Goal: Task Accomplishment & Management: Manage account settings

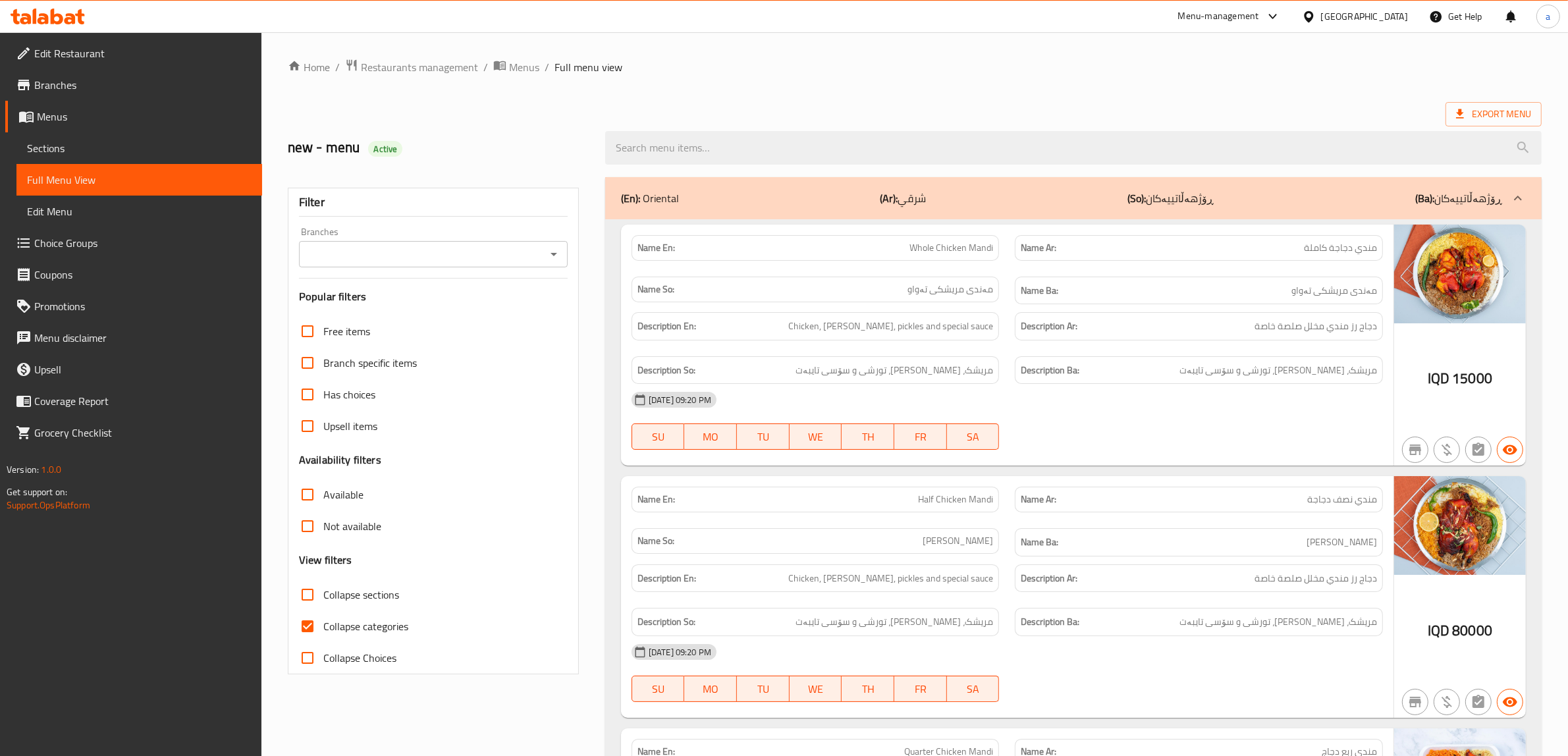
click at [456, 69] on span "Restaurants management" at bounding box center [419, 67] width 117 height 16
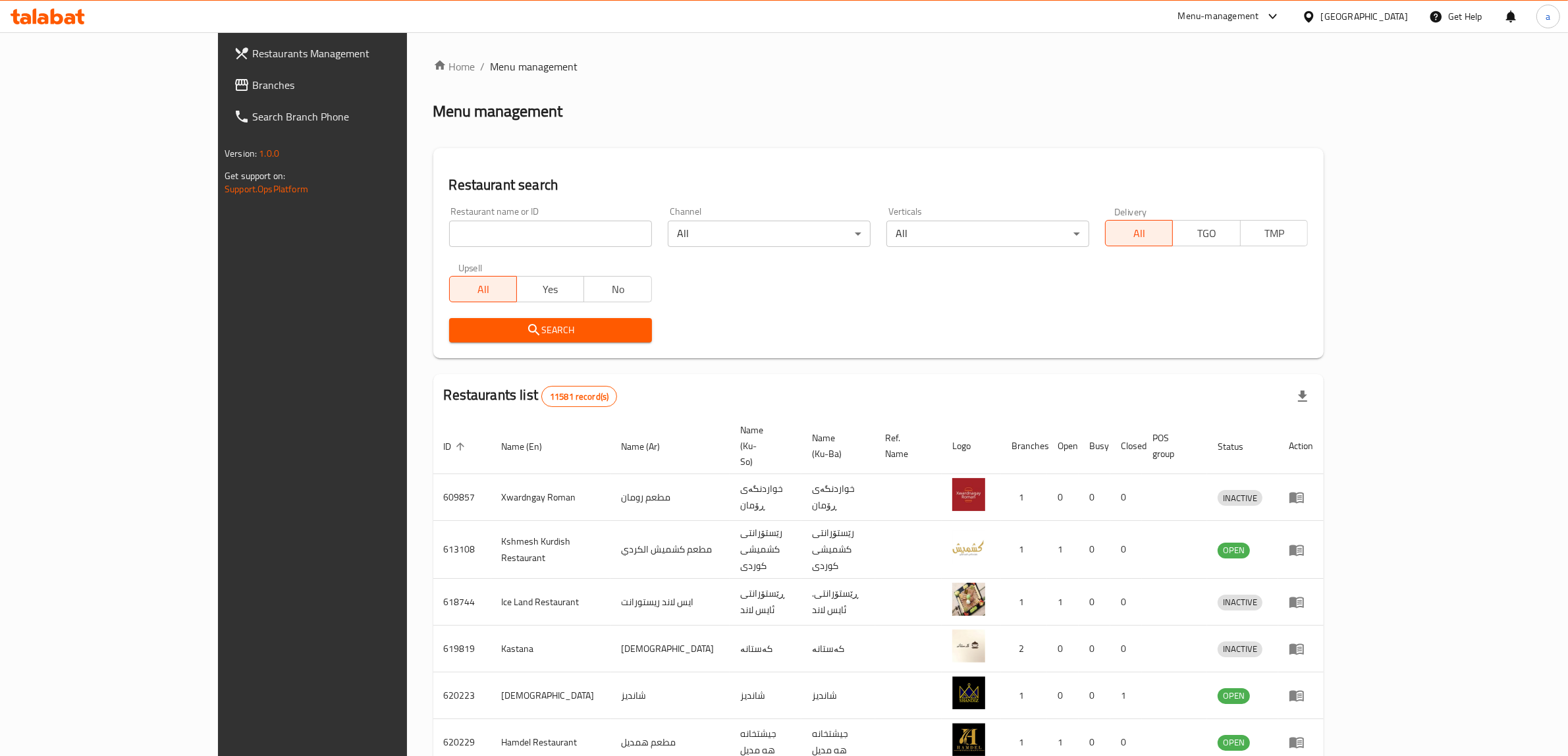
click at [507, 227] on input "search" at bounding box center [550, 233] width 203 height 26
paste input "777680"
type input "777680"
click at [252, 81] on span "Branches" at bounding box center [361, 85] width 217 height 16
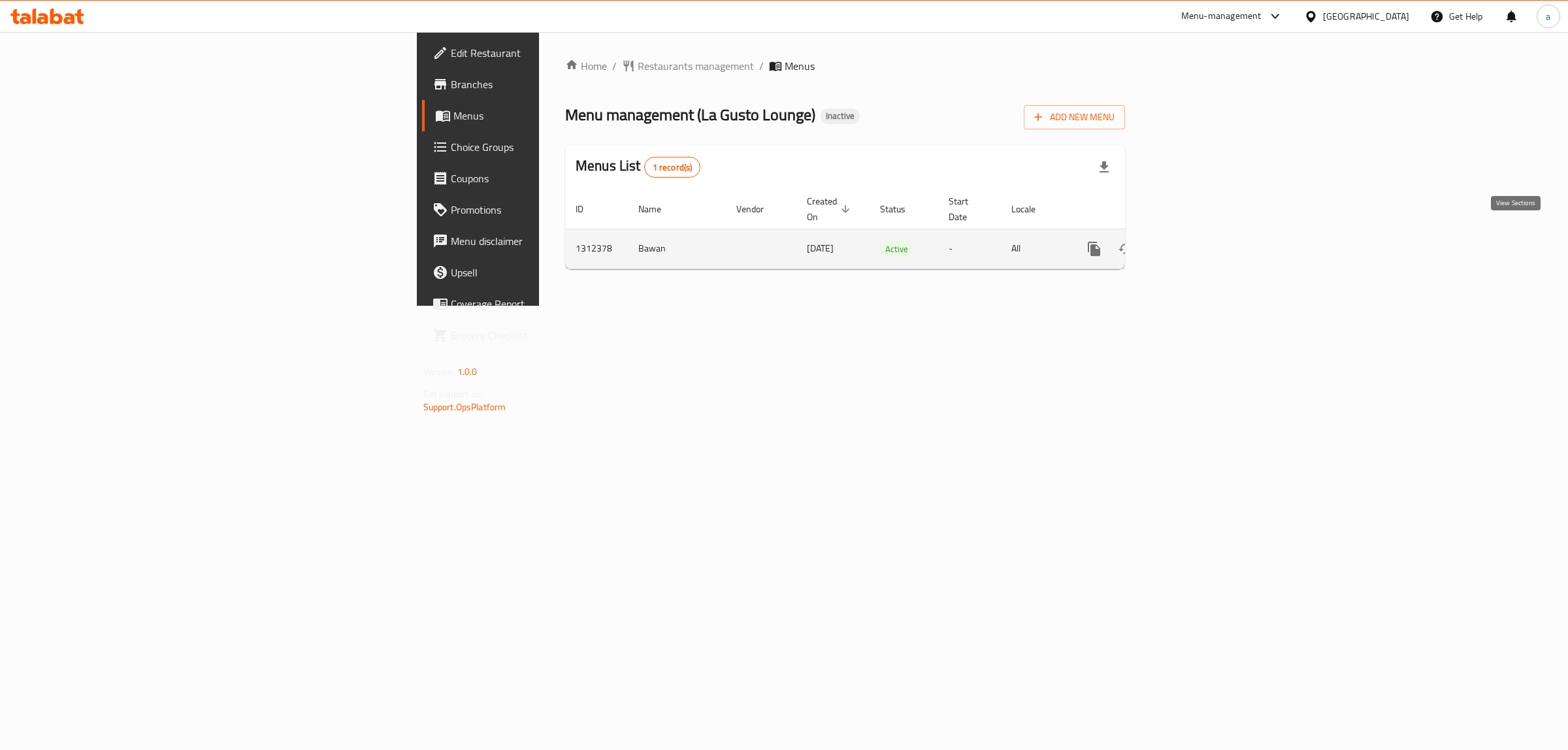
click at [1194, 243] on icon "enhanced table" at bounding box center [1188, 249] width 12 height 12
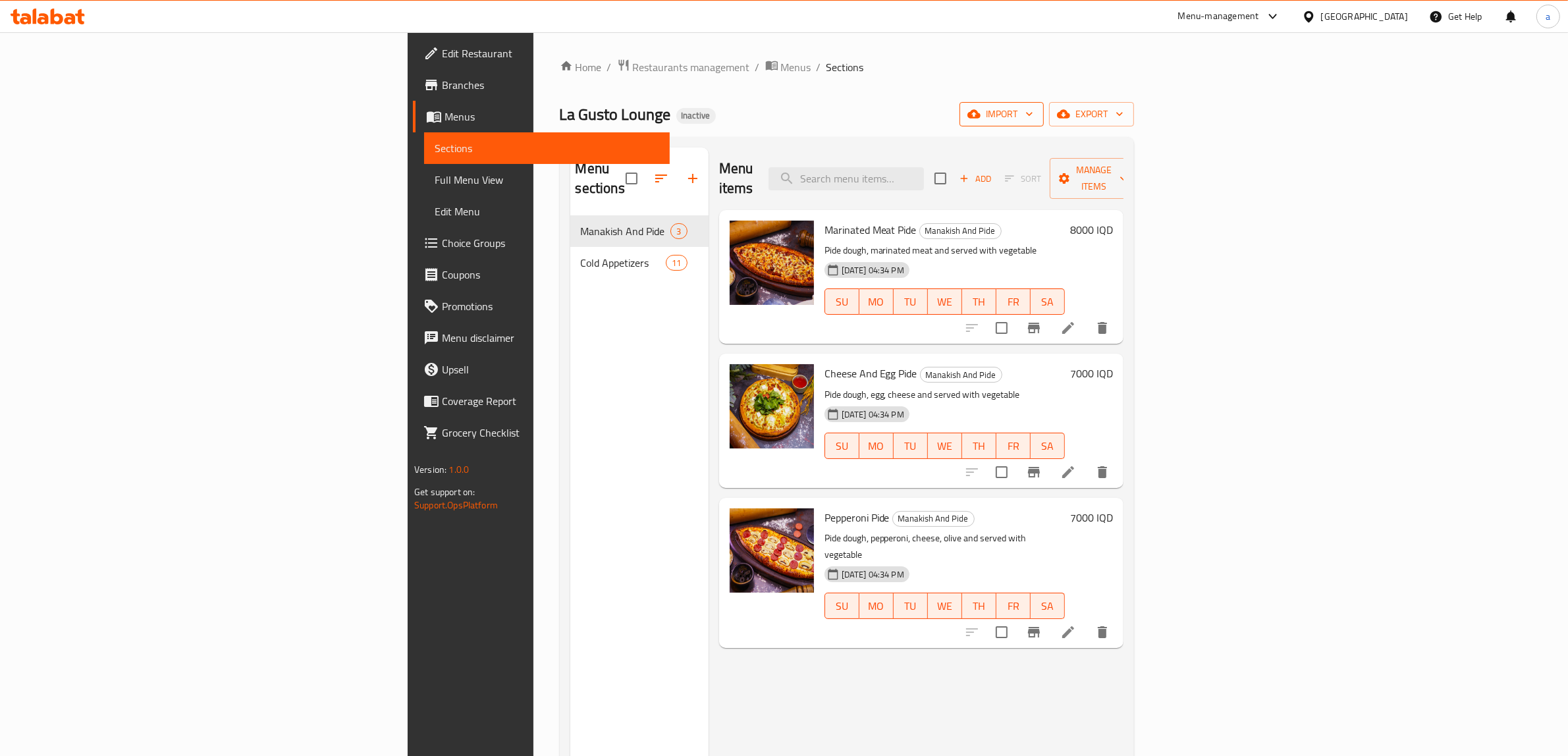
click at [1044, 123] on button "import" at bounding box center [1001, 114] width 84 height 24
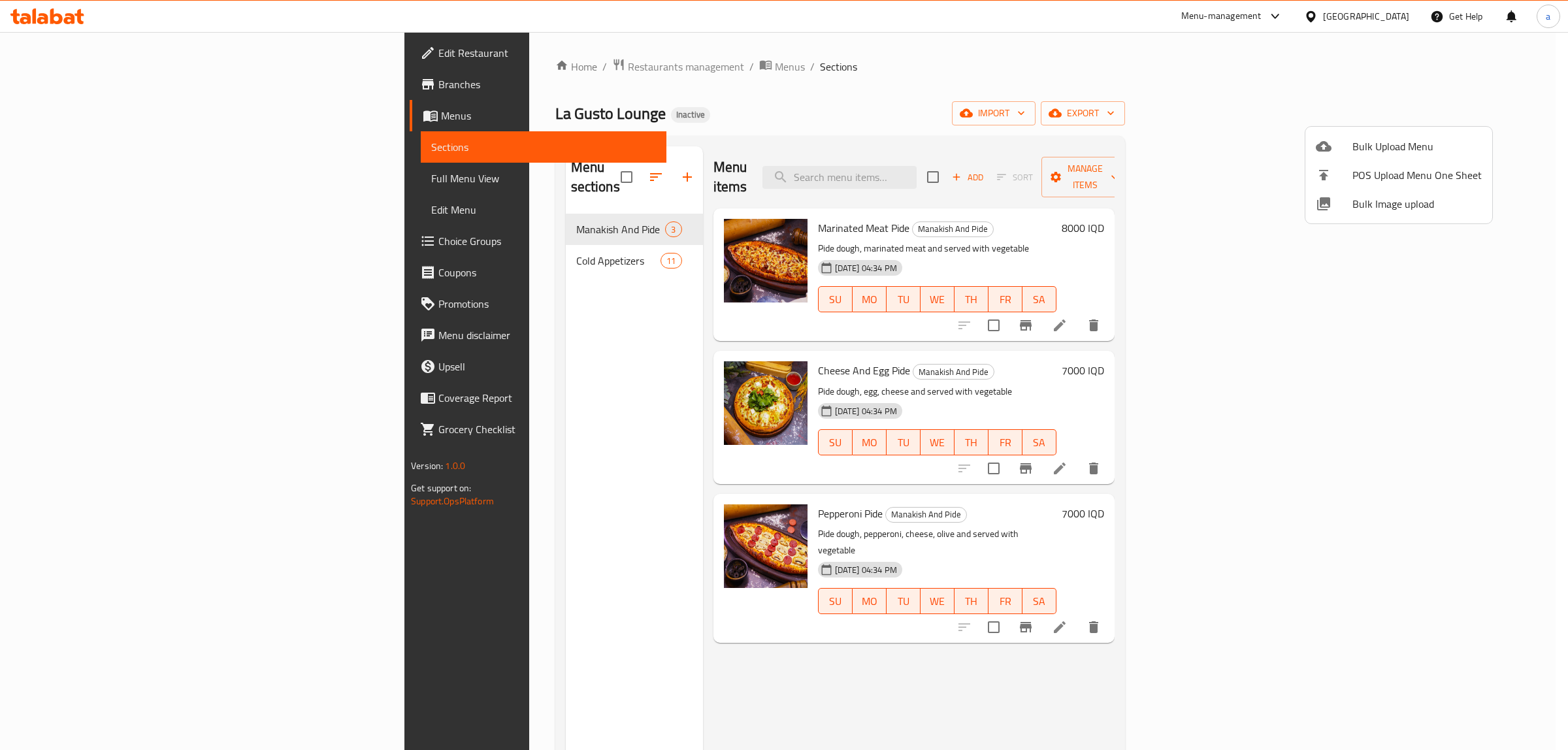
click at [1359, 151] on span "Bulk Upload Menu" at bounding box center [1417, 146] width 130 height 16
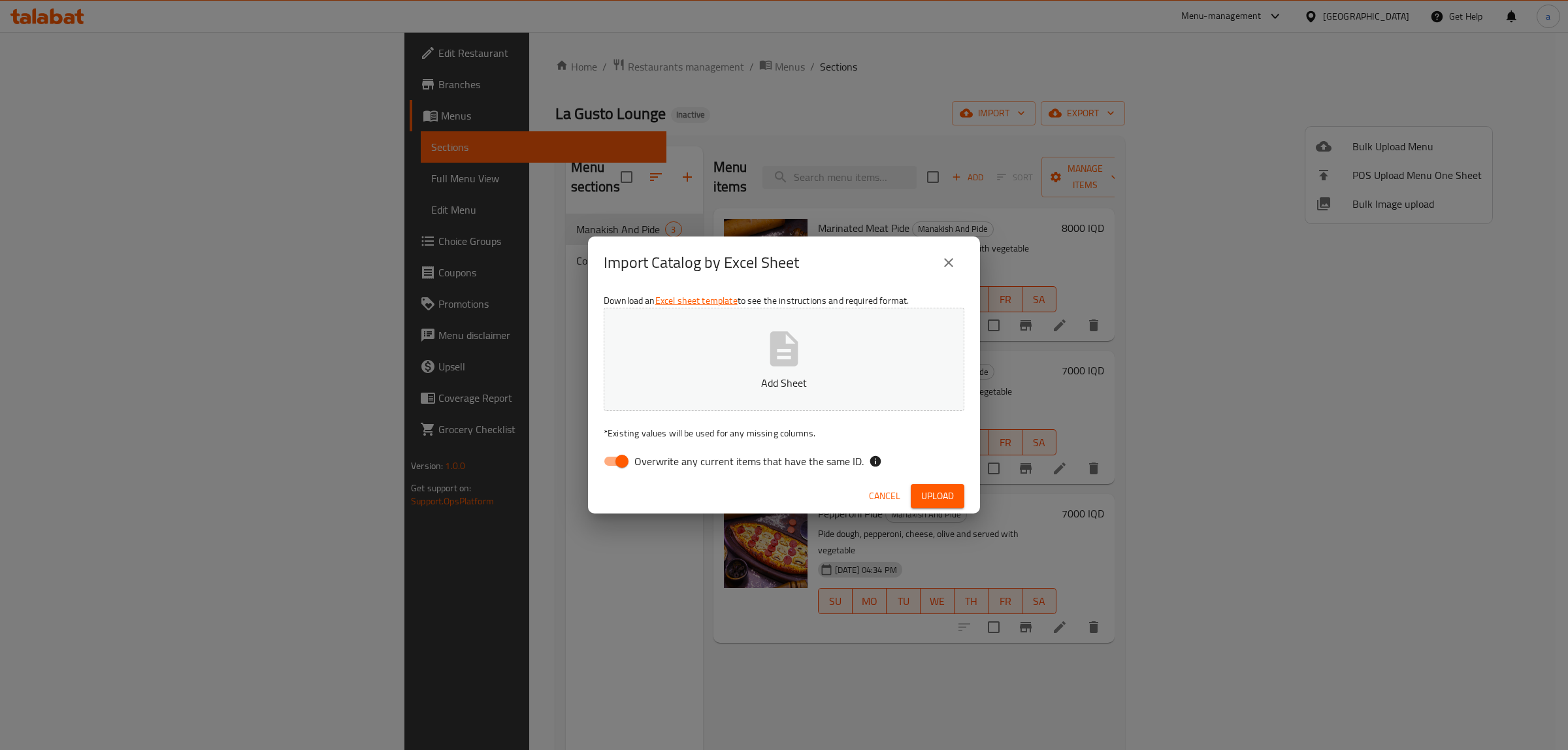
click at [614, 463] on input "Overwrite any current items that have the same ID." at bounding box center [622, 461] width 75 height 25
checkbox input "false"
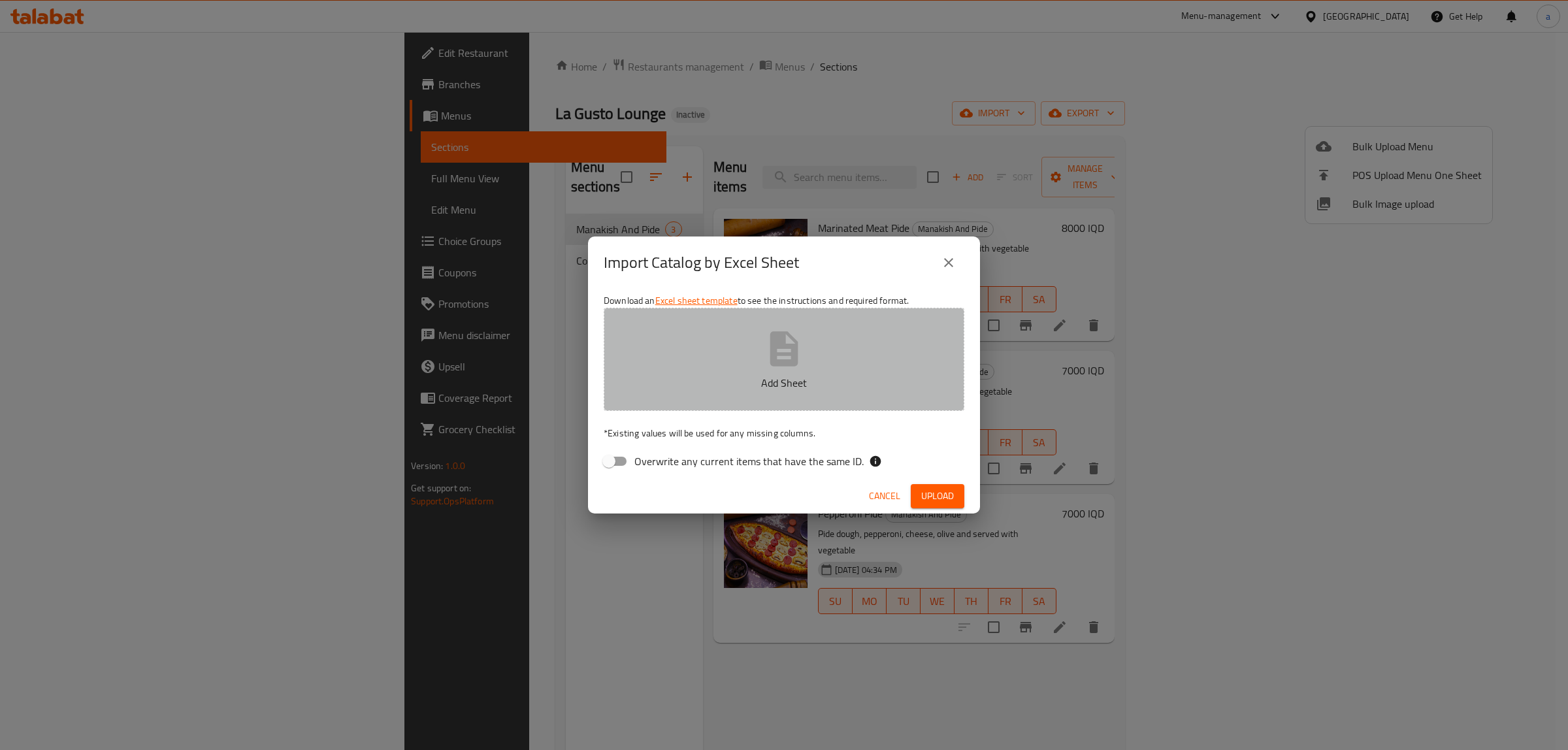
click at [710, 347] on button "Add Sheet" at bounding box center [784, 359] width 360 height 103
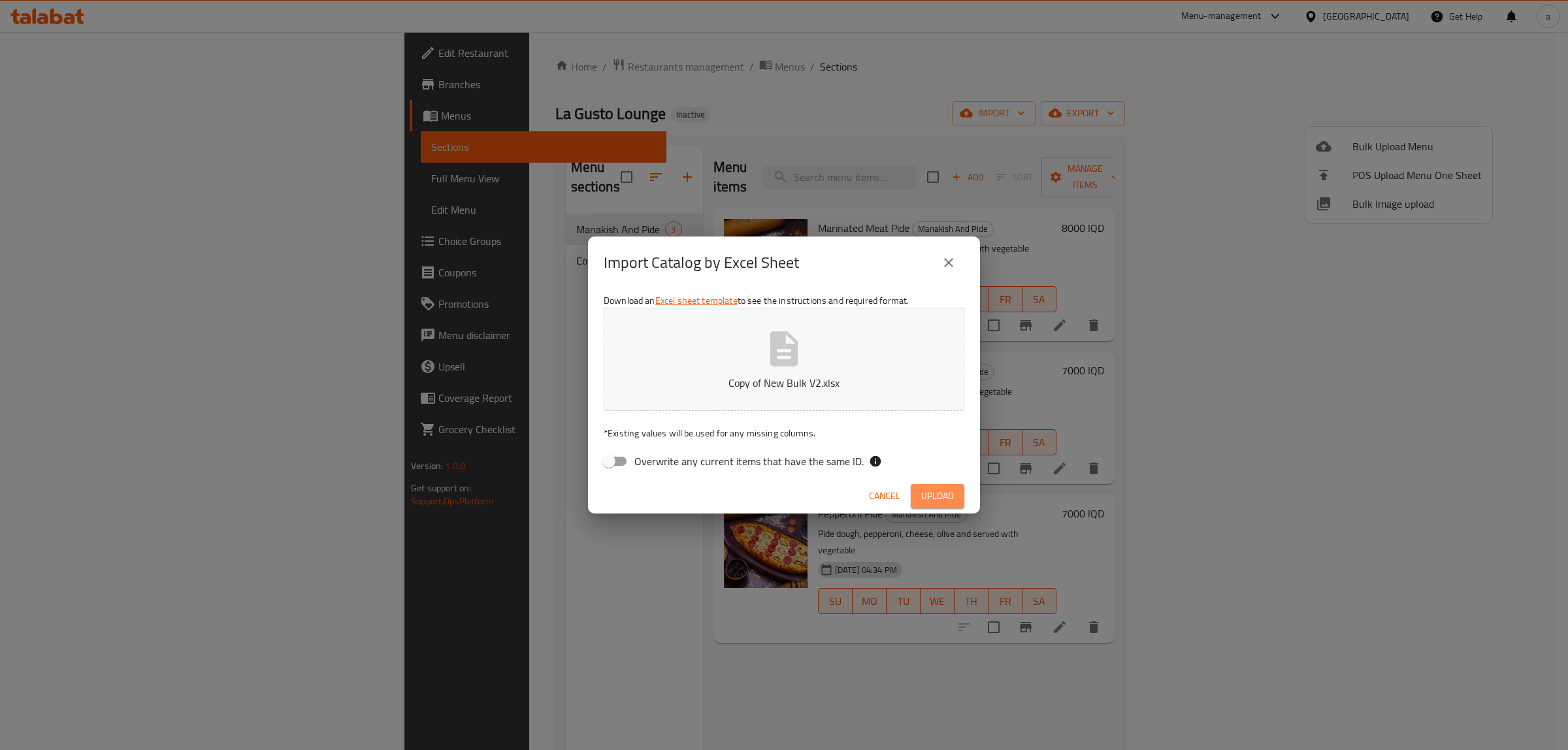
click at [931, 485] on button "Upload" at bounding box center [938, 495] width 53 height 24
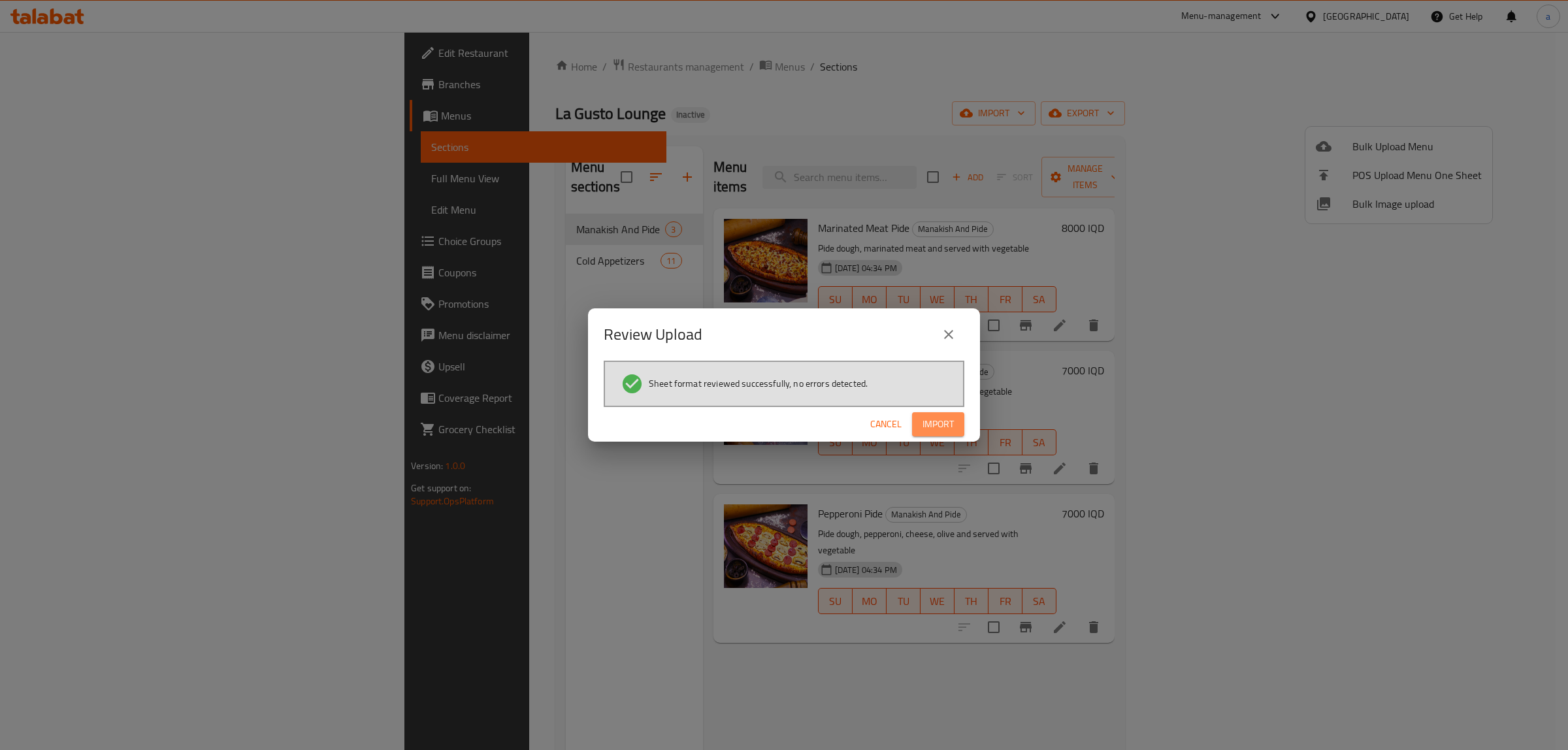
click at [929, 420] on span "Import" at bounding box center [938, 424] width 31 height 16
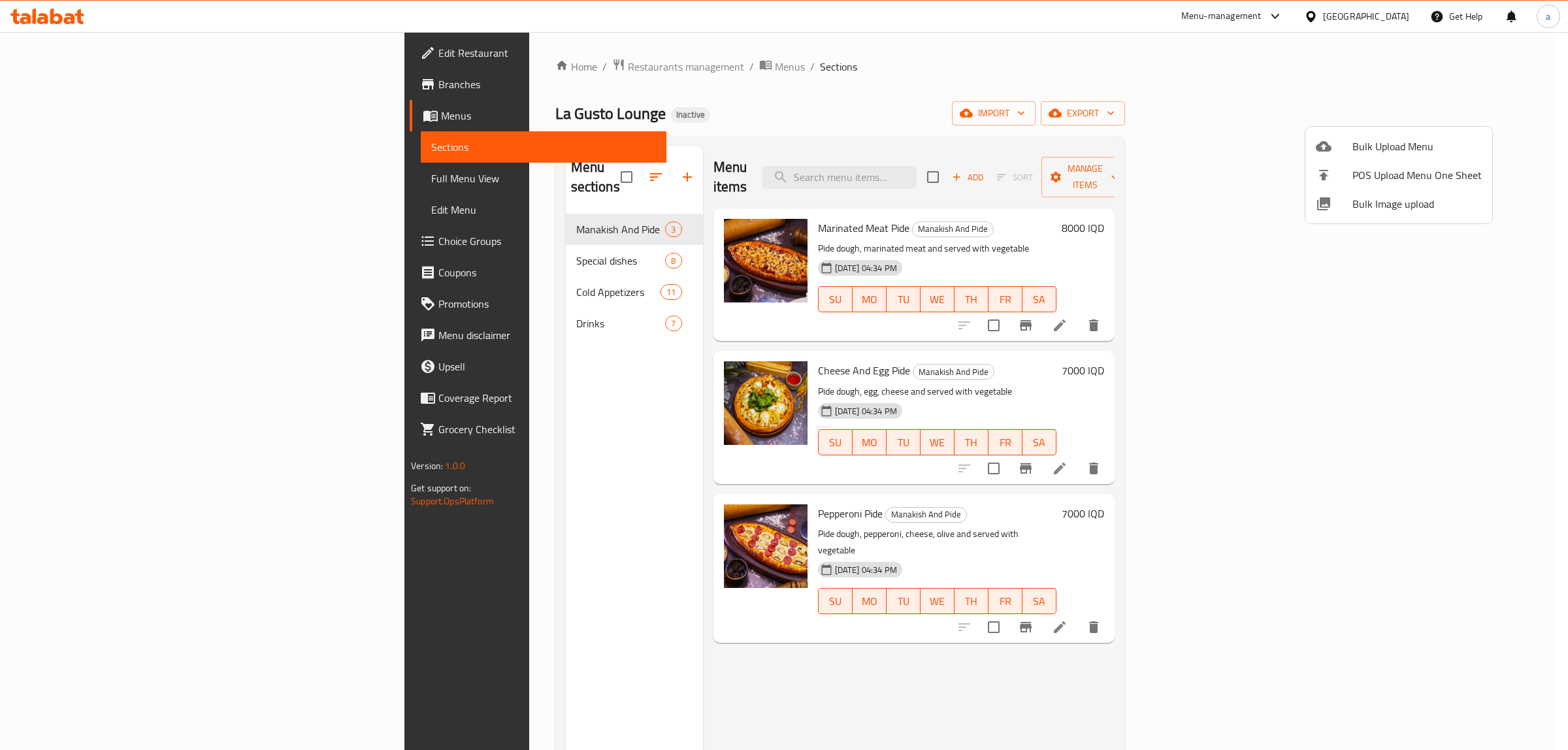
click at [550, 167] on div at bounding box center [784, 375] width 1568 height 750
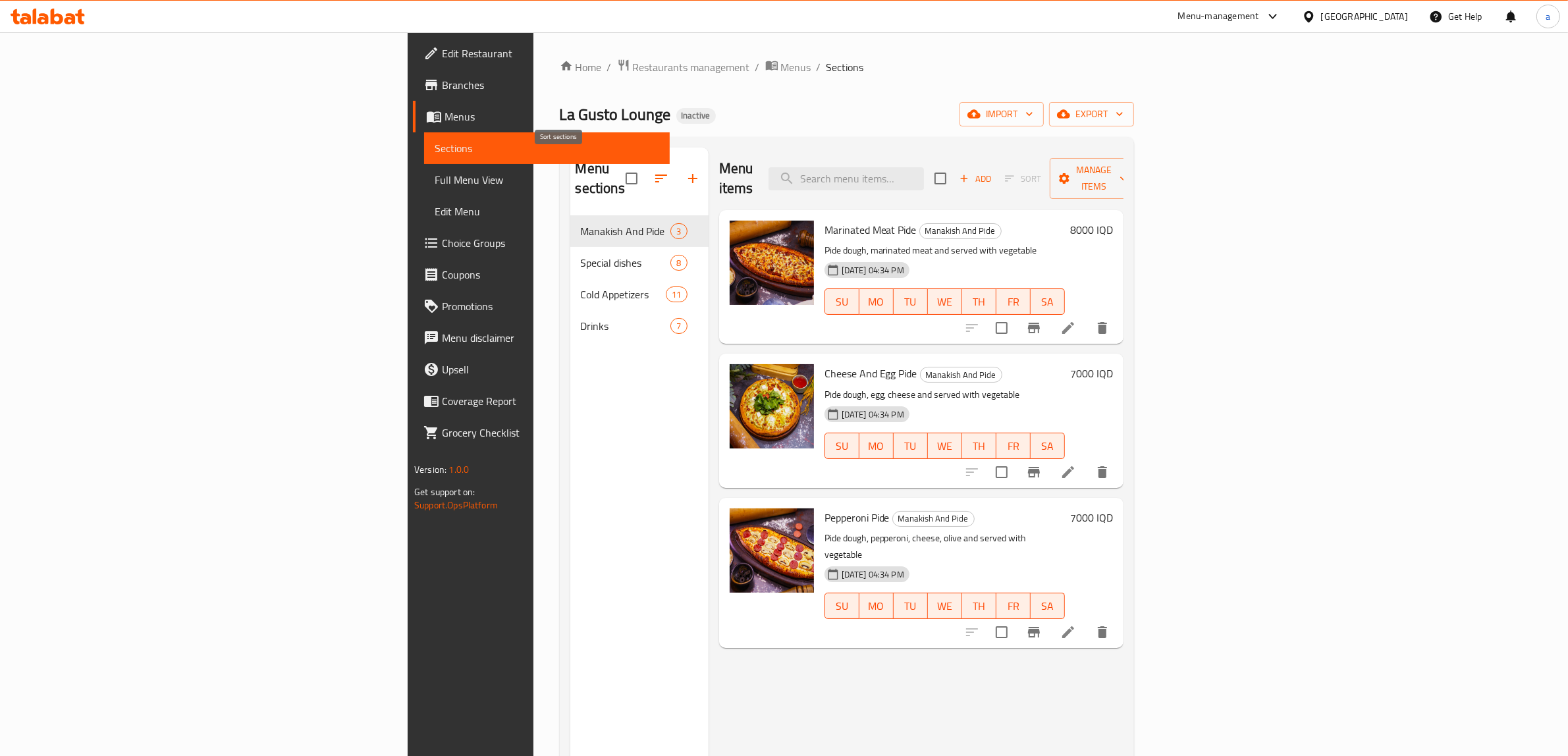
click at [645, 168] on button "button" at bounding box center [660, 178] width 31 height 31
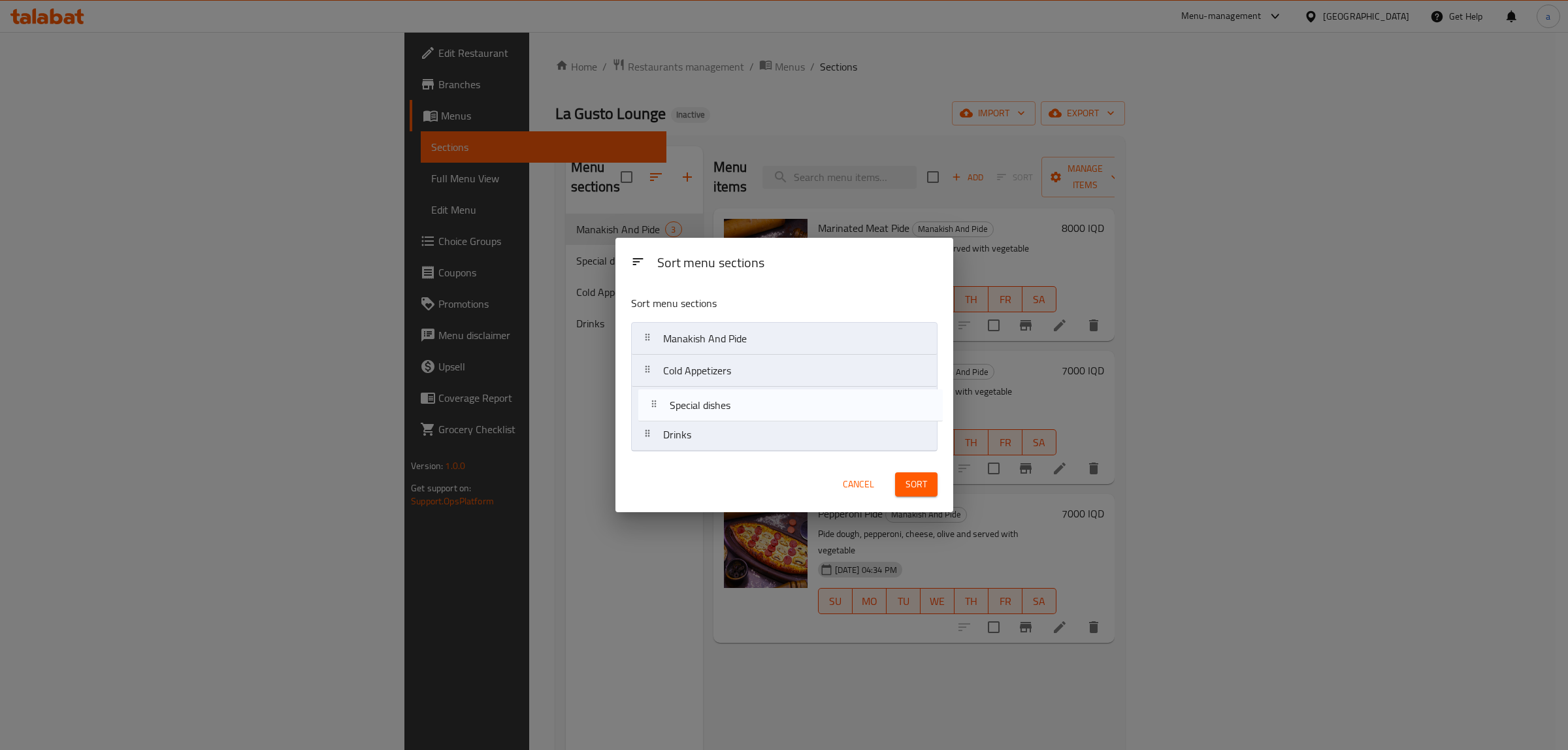
drag, startPoint x: 733, startPoint y: 379, endPoint x: 740, endPoint y: 419, distance: 40.6
click at [740, 419] on nav "Manakish And Pide Special dishes Cold Appetizers Drinks" at bounding box center [784, 387] width 306 height 130
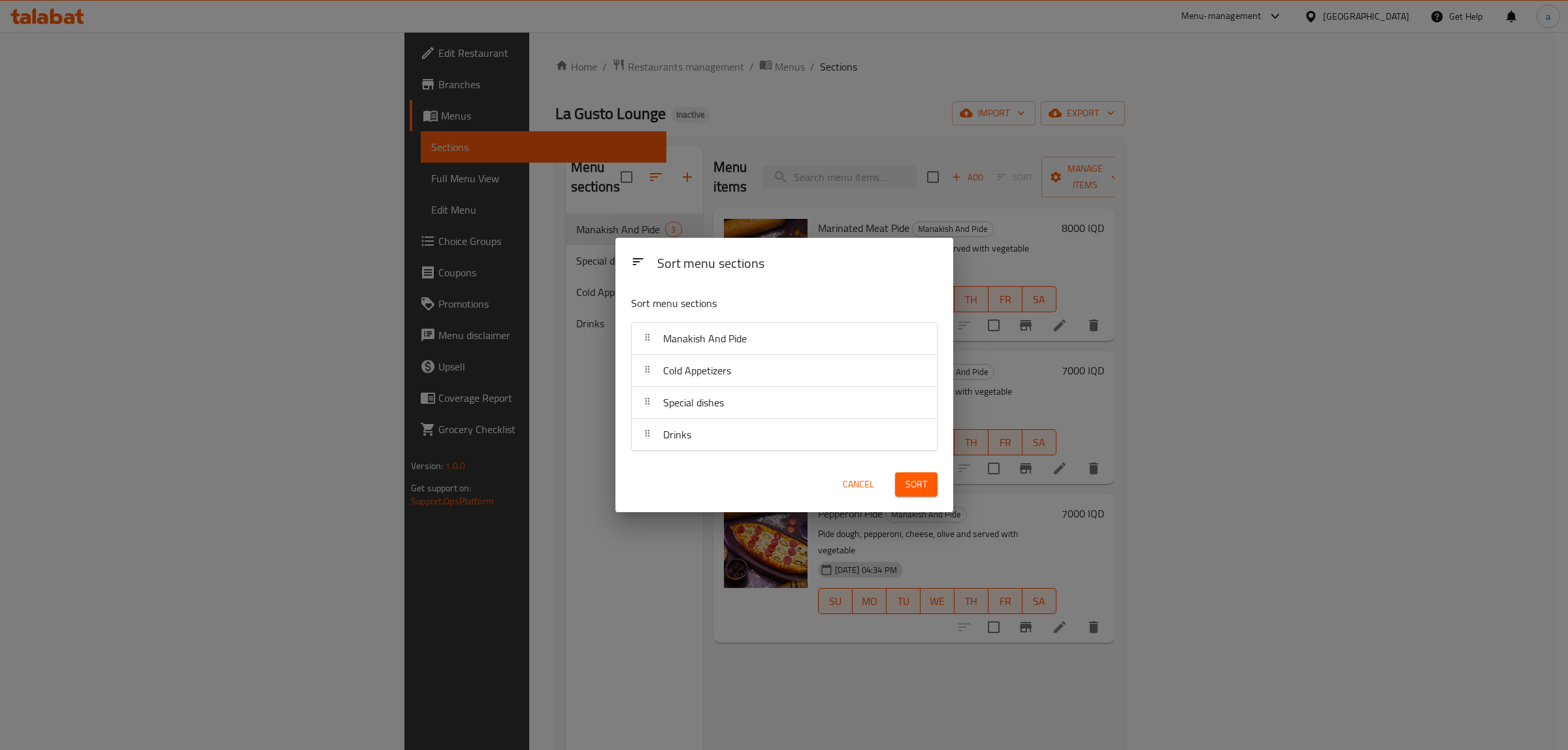
click at [906, 484] on span "Sort" at bounding box center [916, 484] width 21 height 16
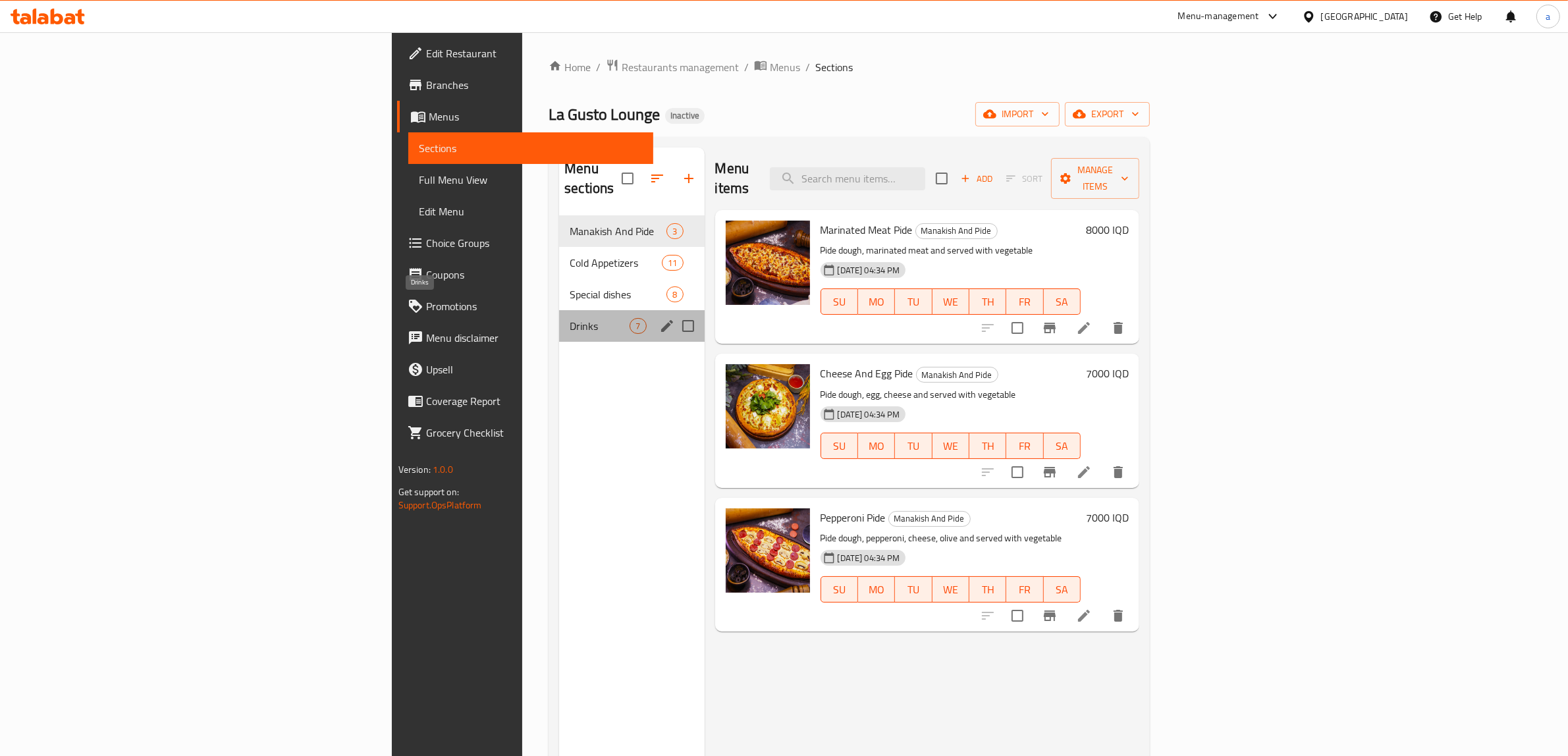
click at [569, 318] on span "Drinks" at bounding box center [599, 326] width 60 height 16
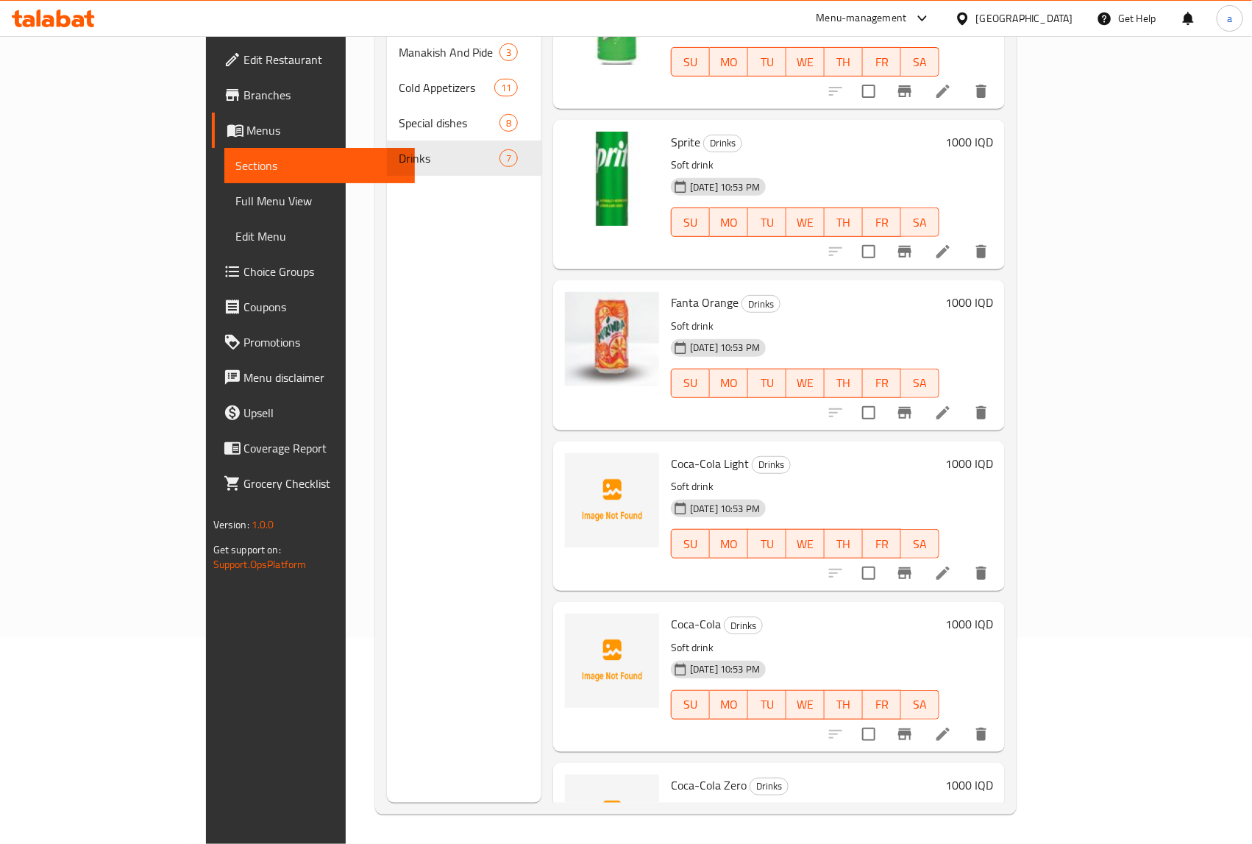
scroll to position [317, 0]
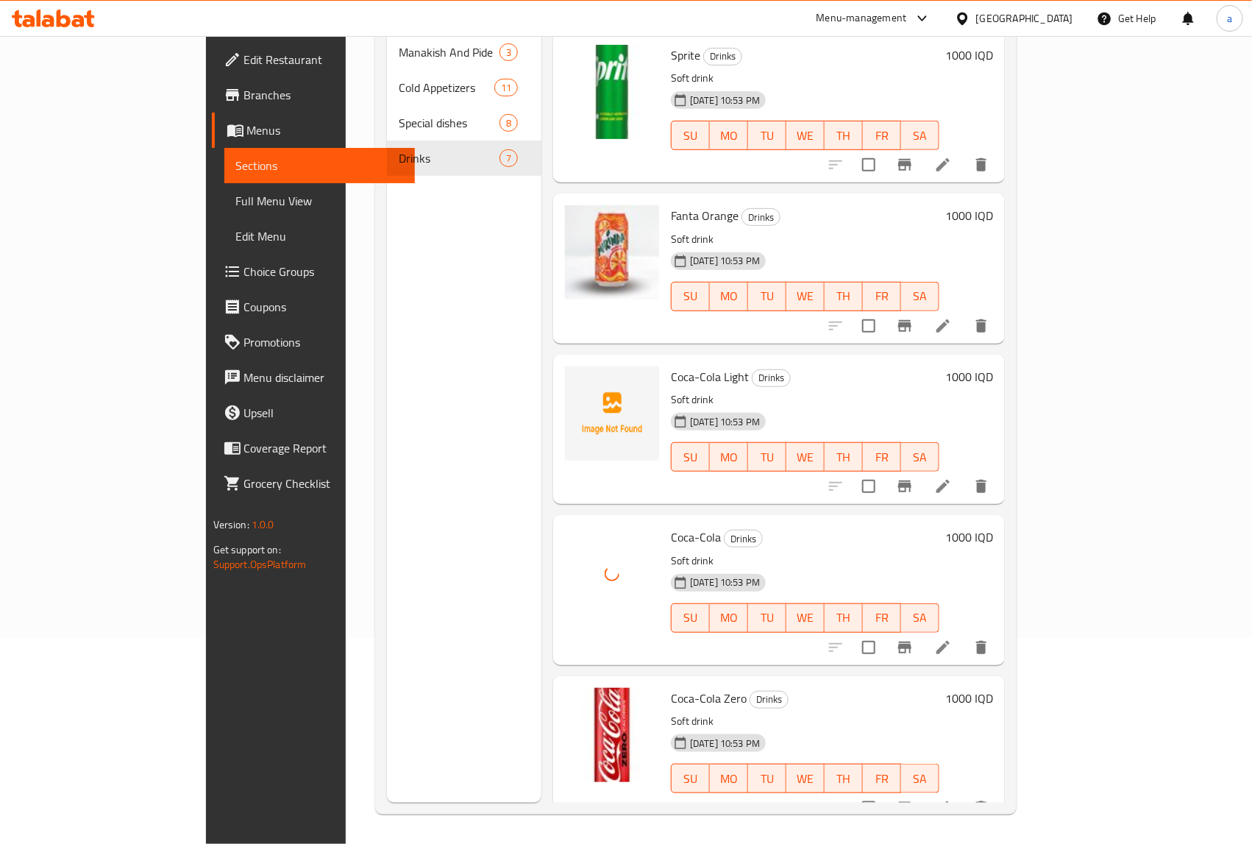
click at [578, 385] on div at bounding box center [612, 413] width 94 height 94
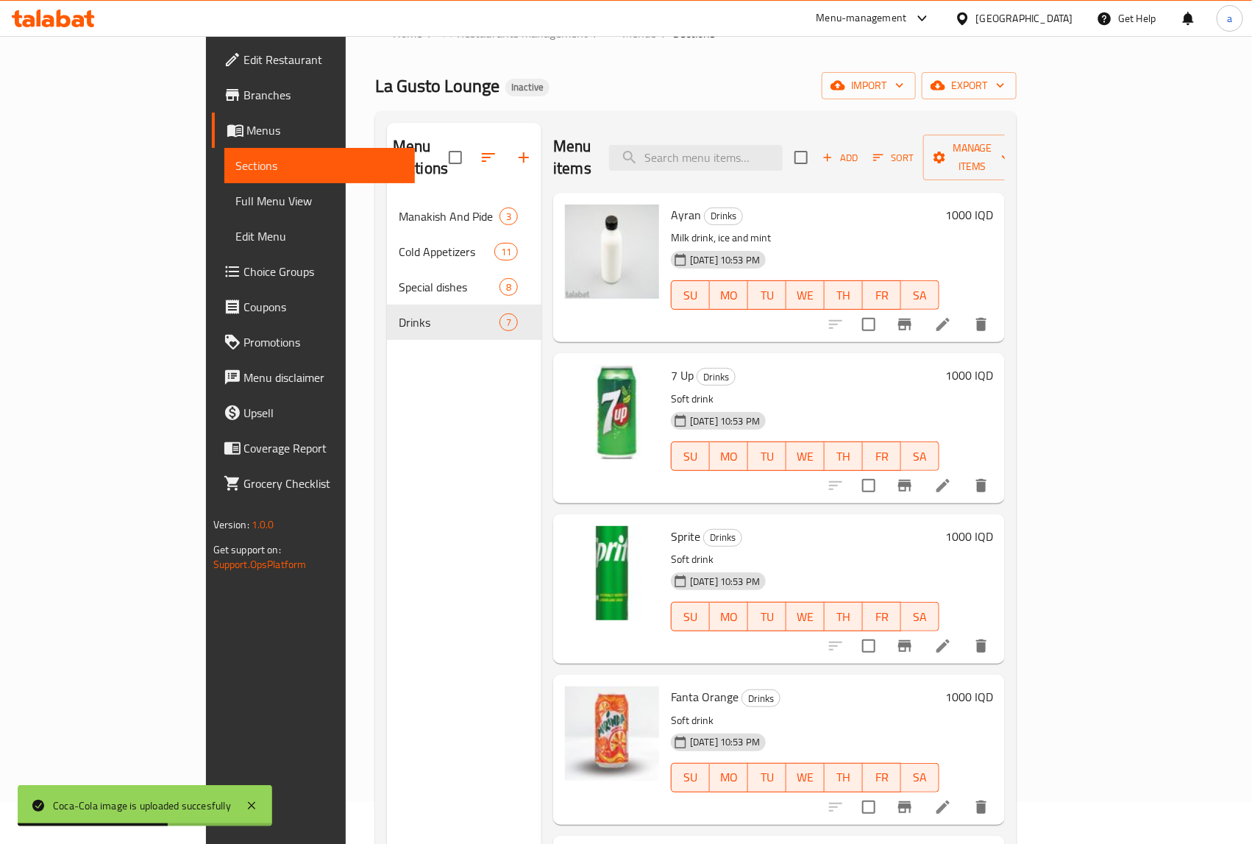
scroll to position [0, 0]
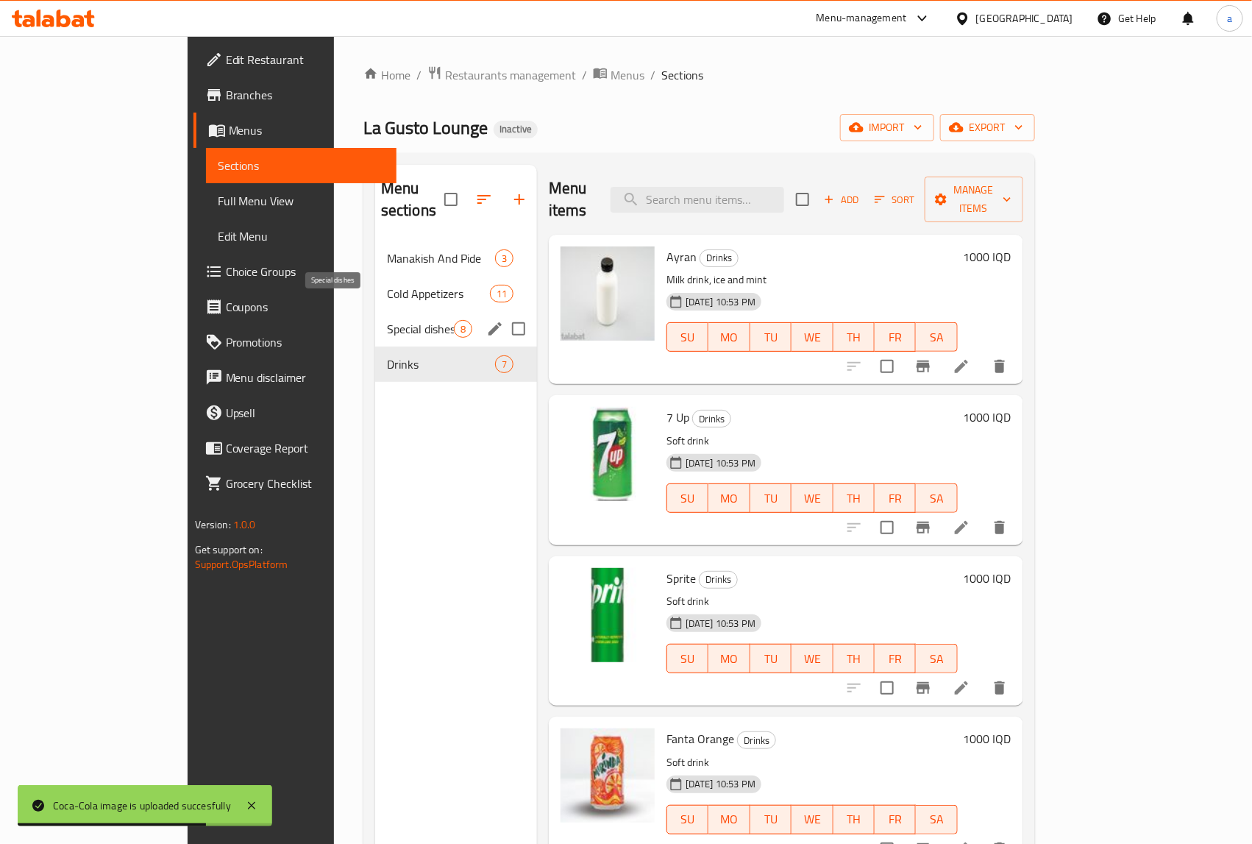
click at [387, 320] on span "Special dishes" at bounding box center [420, 329] width 67 height 18
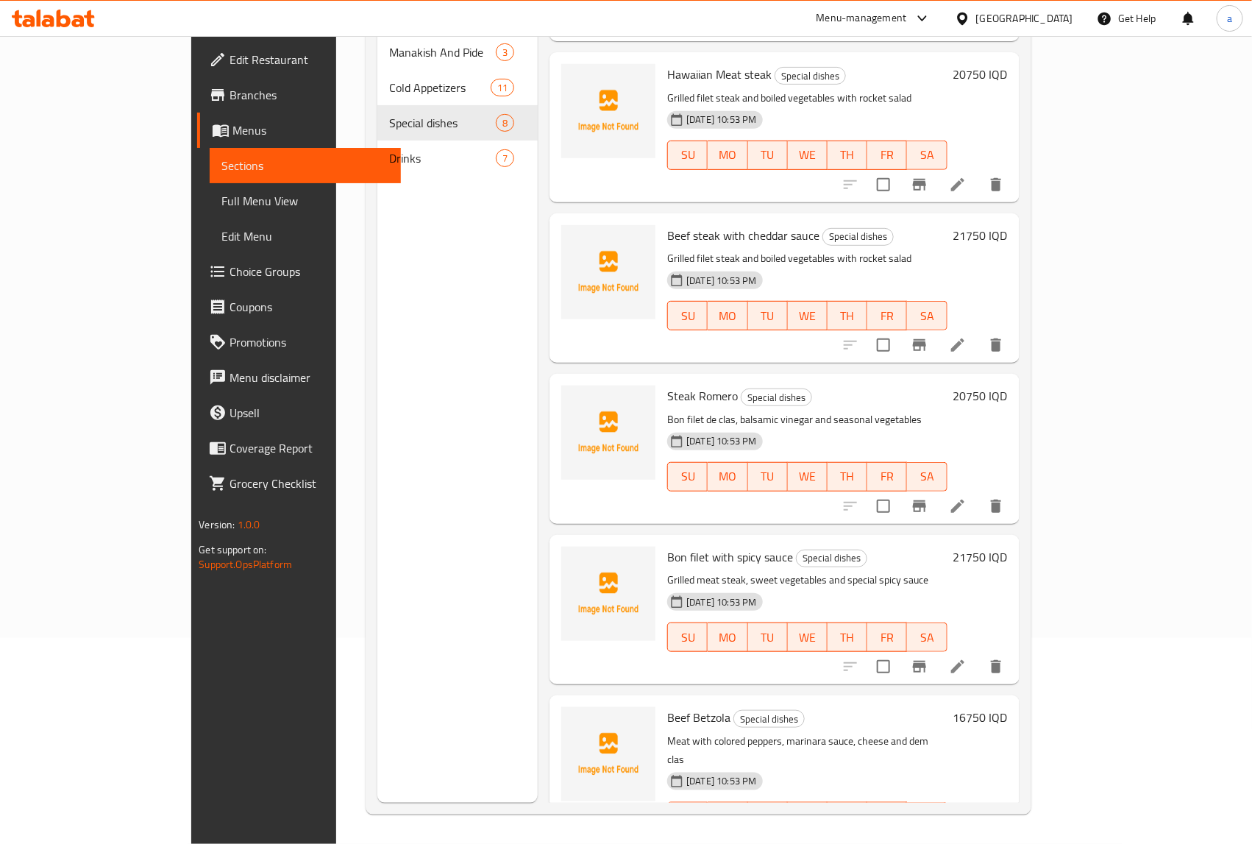
scroll to position [201, 0]
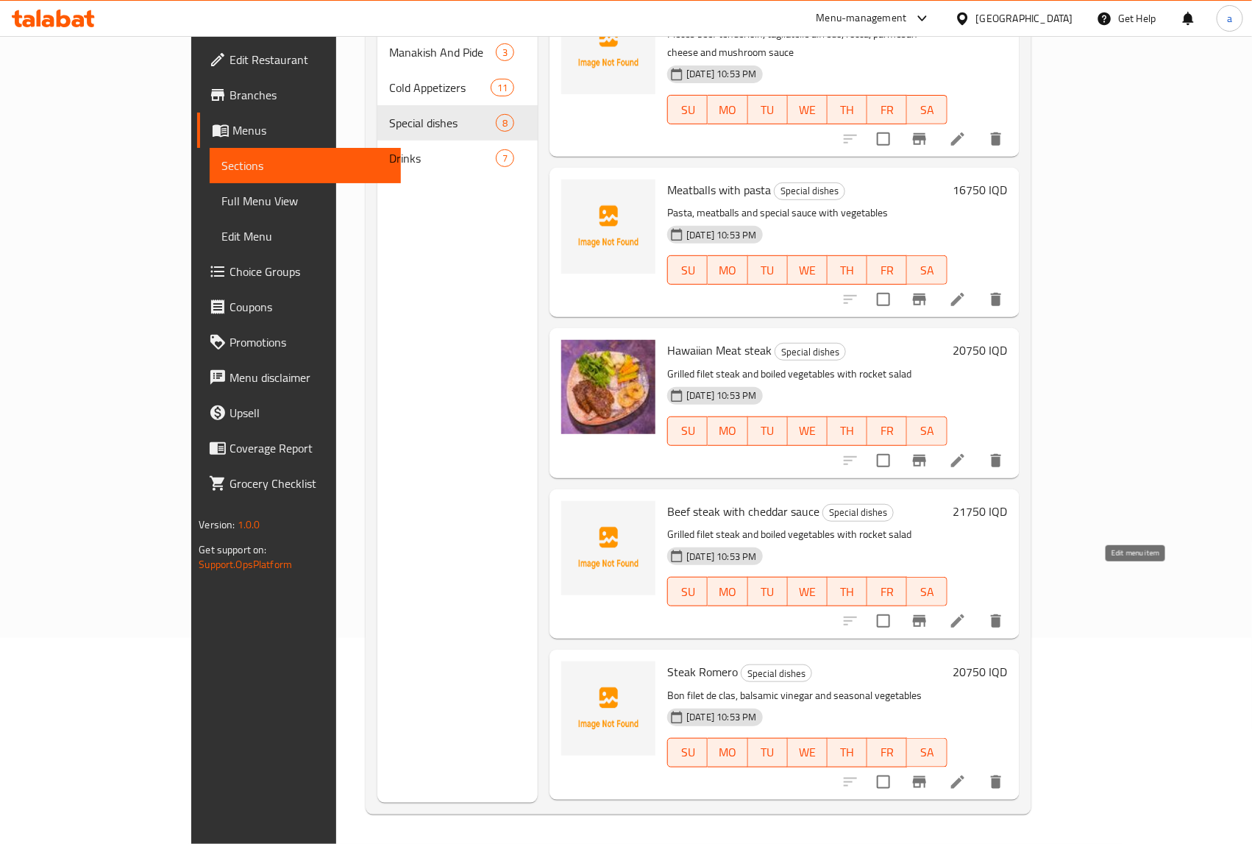
click at [967, 612] on icon at bounding box center [958, 621] width 18 height 18
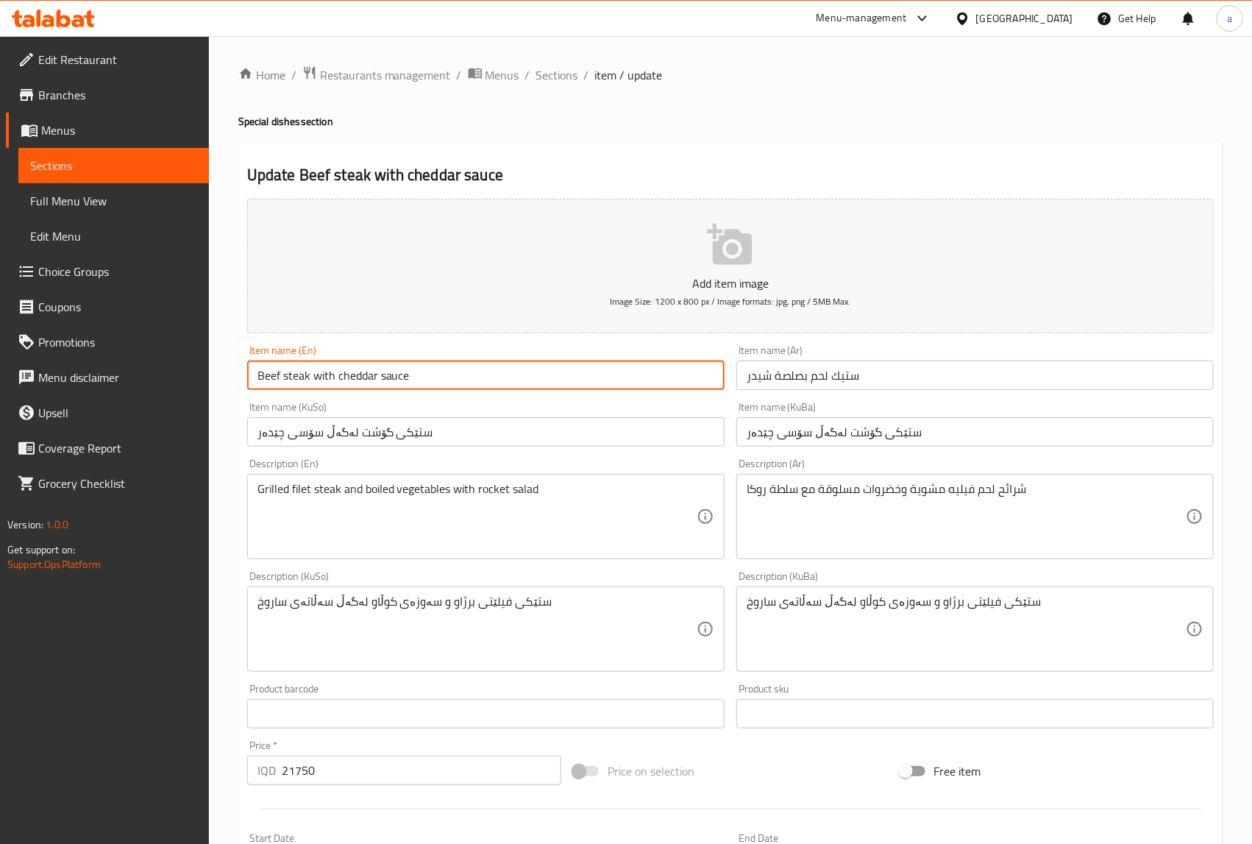
drag, startPoint x: 277, startPoint y: 380, endPoint x: 261, endPoint y: 372, distance: 17.8
click at [244, 373] on div "Item name (En) Beef steak with cheddar sauce Item name (En)" at bounding box center [485, 367] width 489 height 57
click at [277, 374] on input "Beef steak with cheddar sauce" at bounding box center [485, 375] width 477 height 29
drag, startPoint x: 280, startPoint y: 374, endPoint x: 241, endPoint y: 369, distance: 38.6
click at [241, 369] on div "Item name (En) Beef steak with cheddar sauce Item name (En)" at bounding box center [485, 367] width 489 height 57
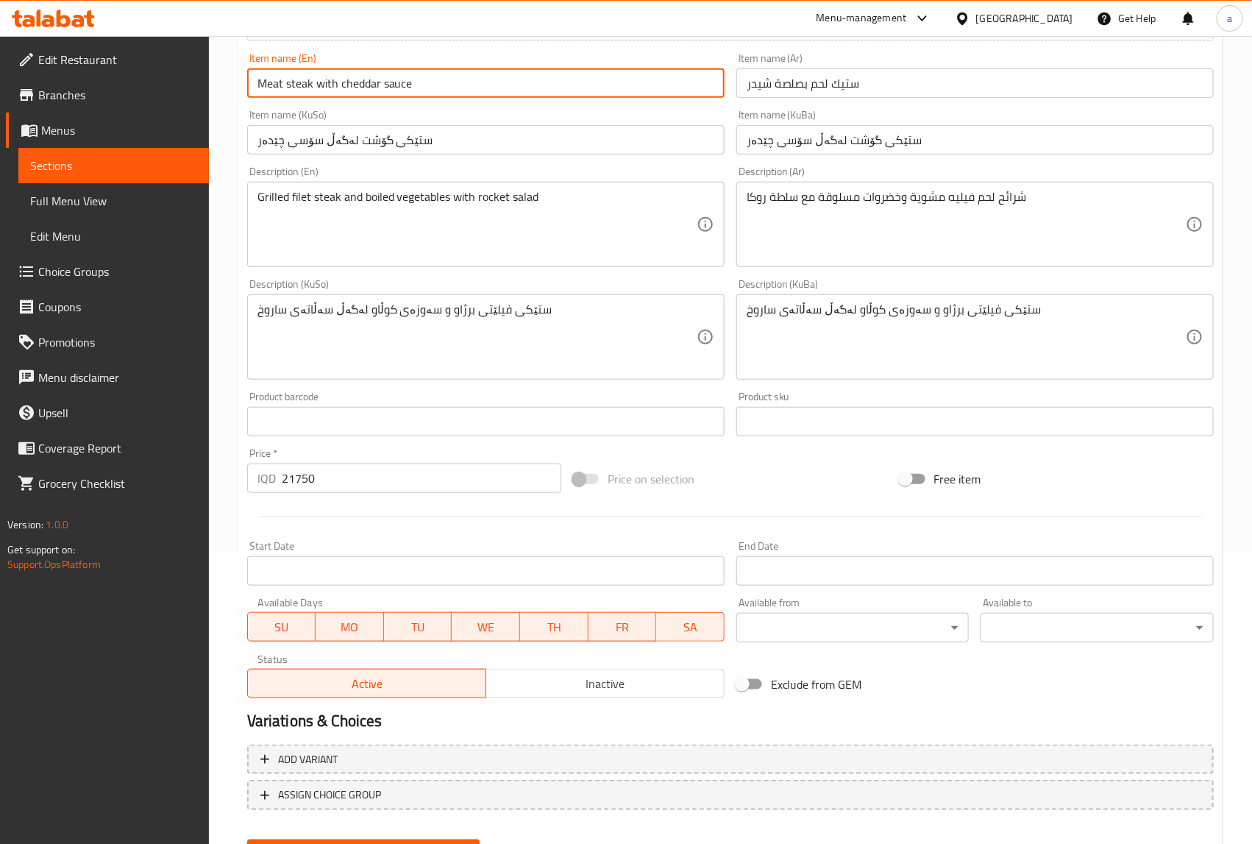
scroll to position [362, 0]
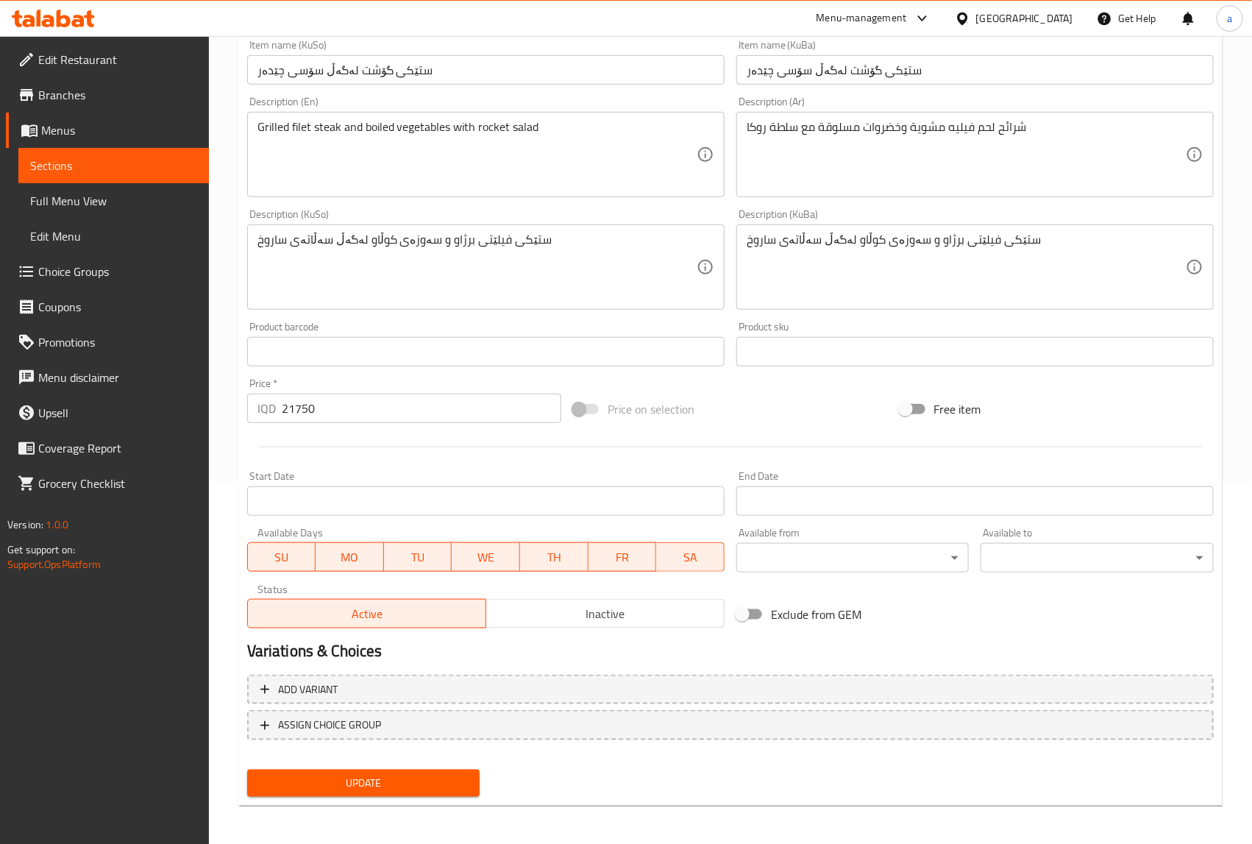
type input "Meat steak with cheddar sauce"
click at [447, 774] on span "Update" at bounding box center [364, 783] width 210 height 18
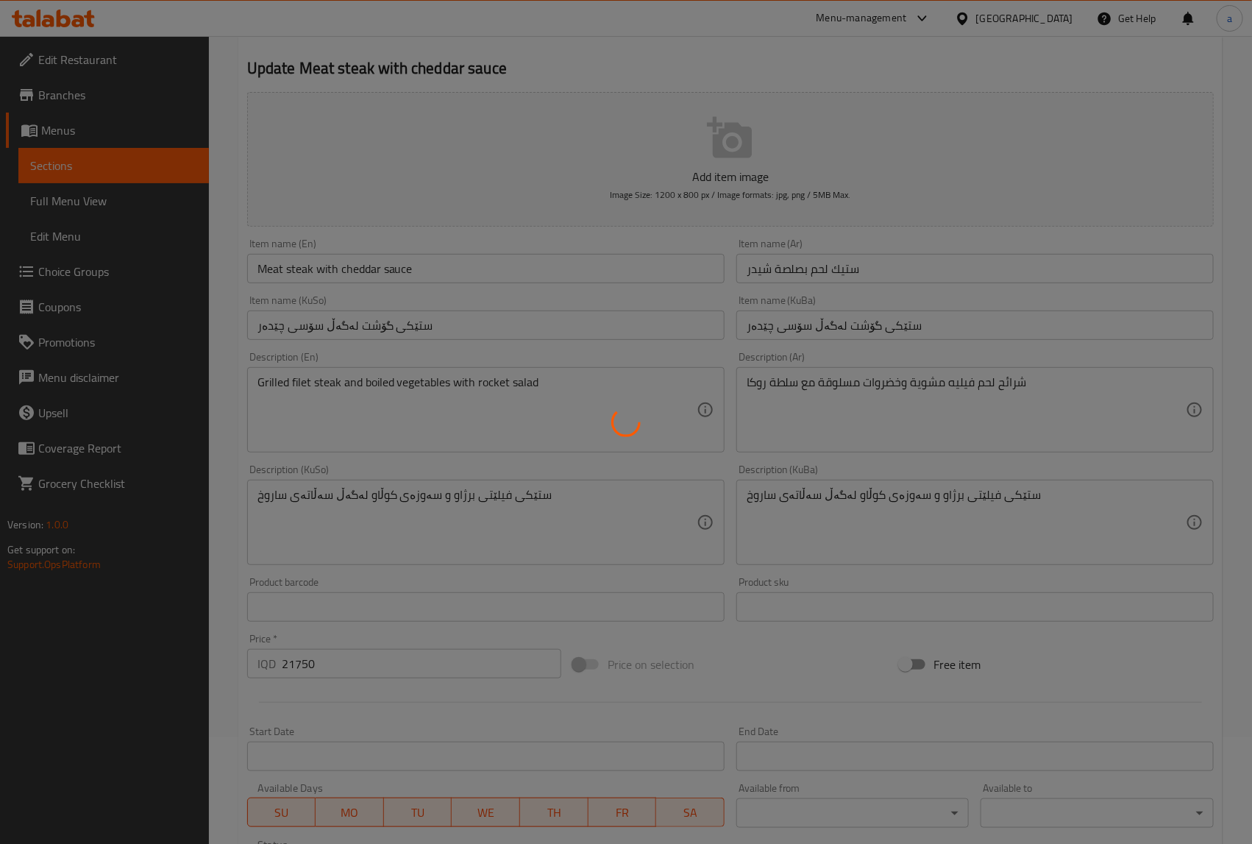
scroll to position [0, 0]
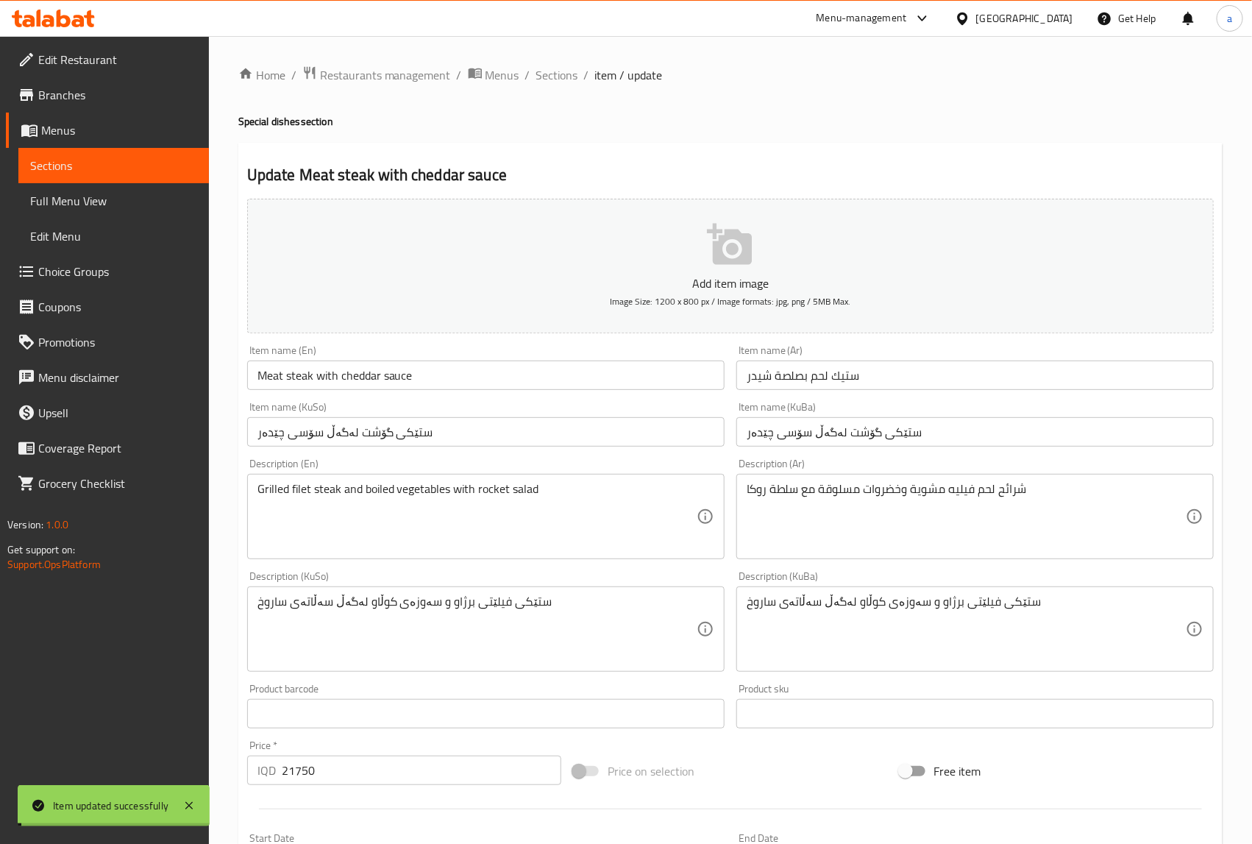
click at [554, 71] on span "Sections" at bounding box center [557, 75] width 42 height 18
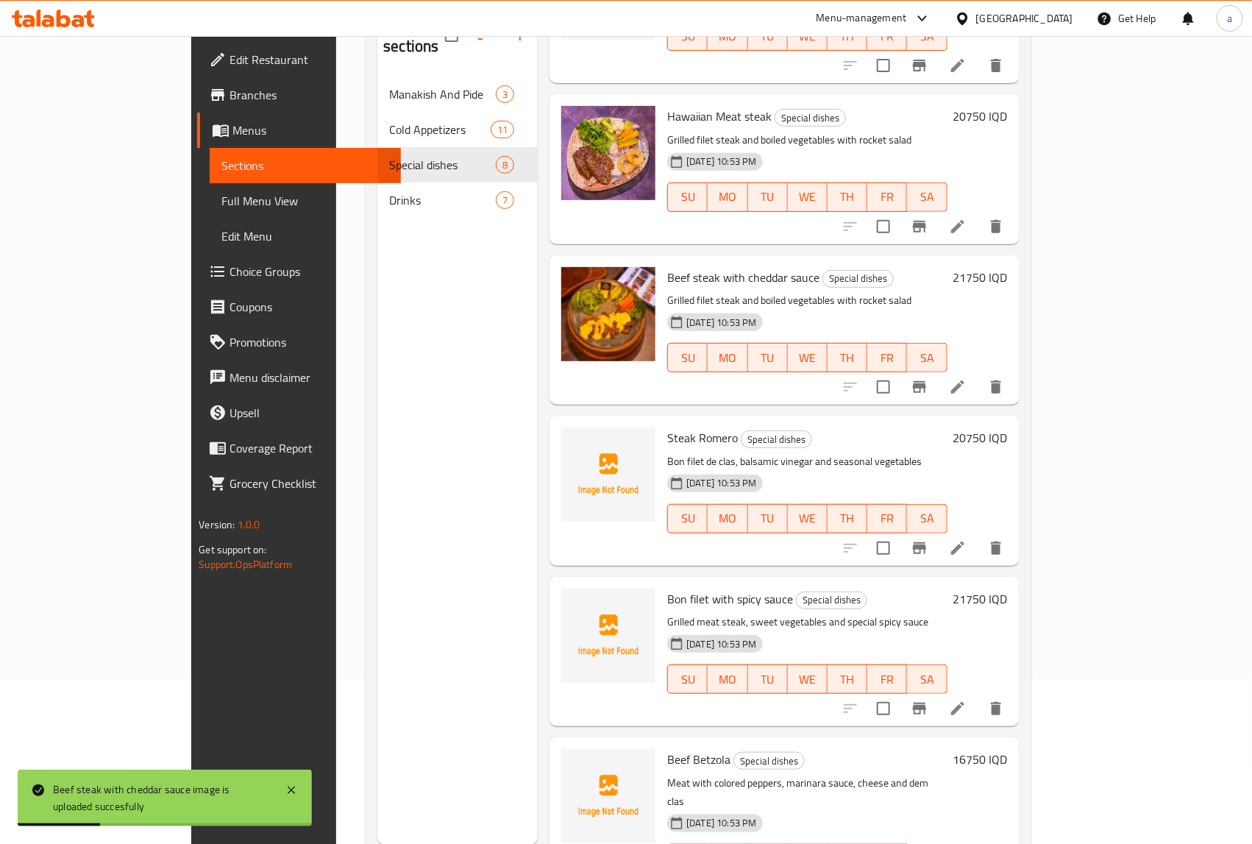
scroll to position [207, 0]
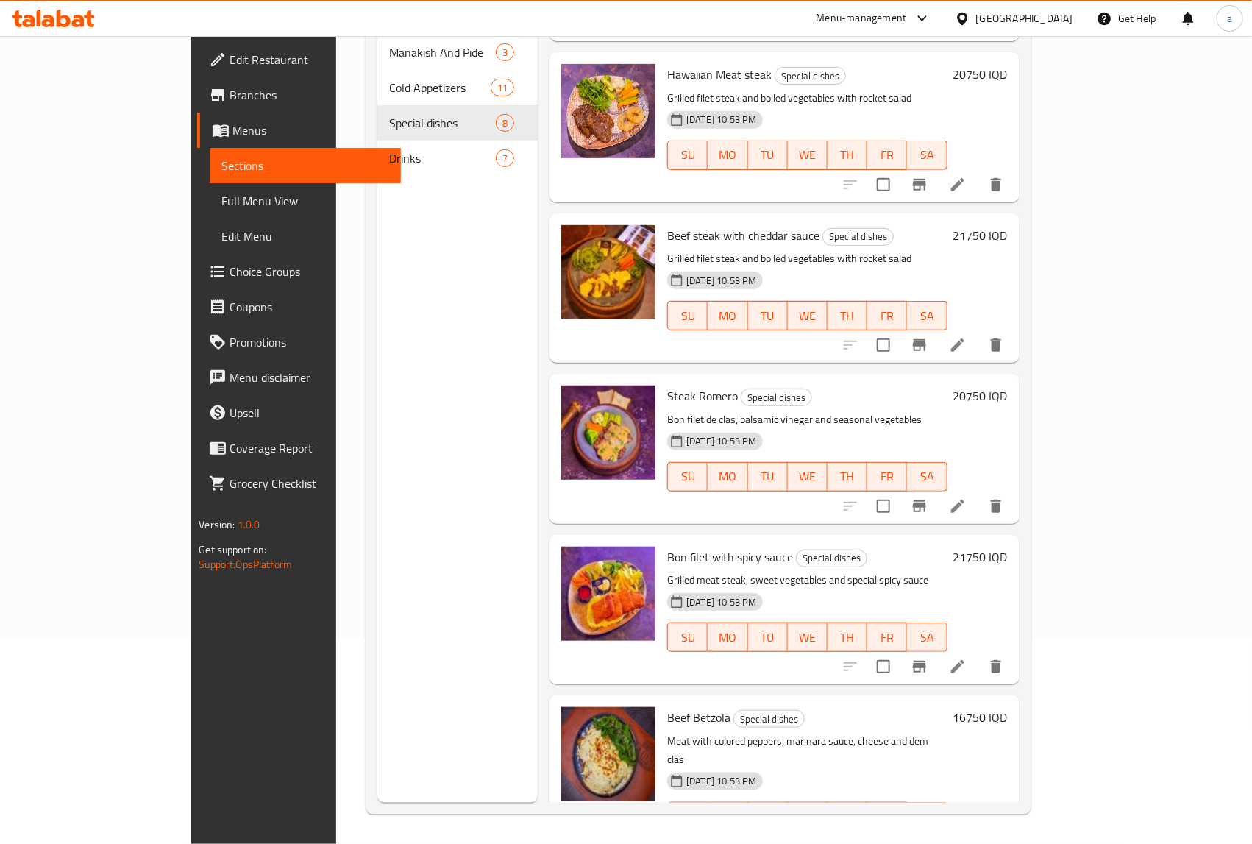
click at [221, 200] on span "Full Menu View" at bounding box center [304, 201] width 167 height 18
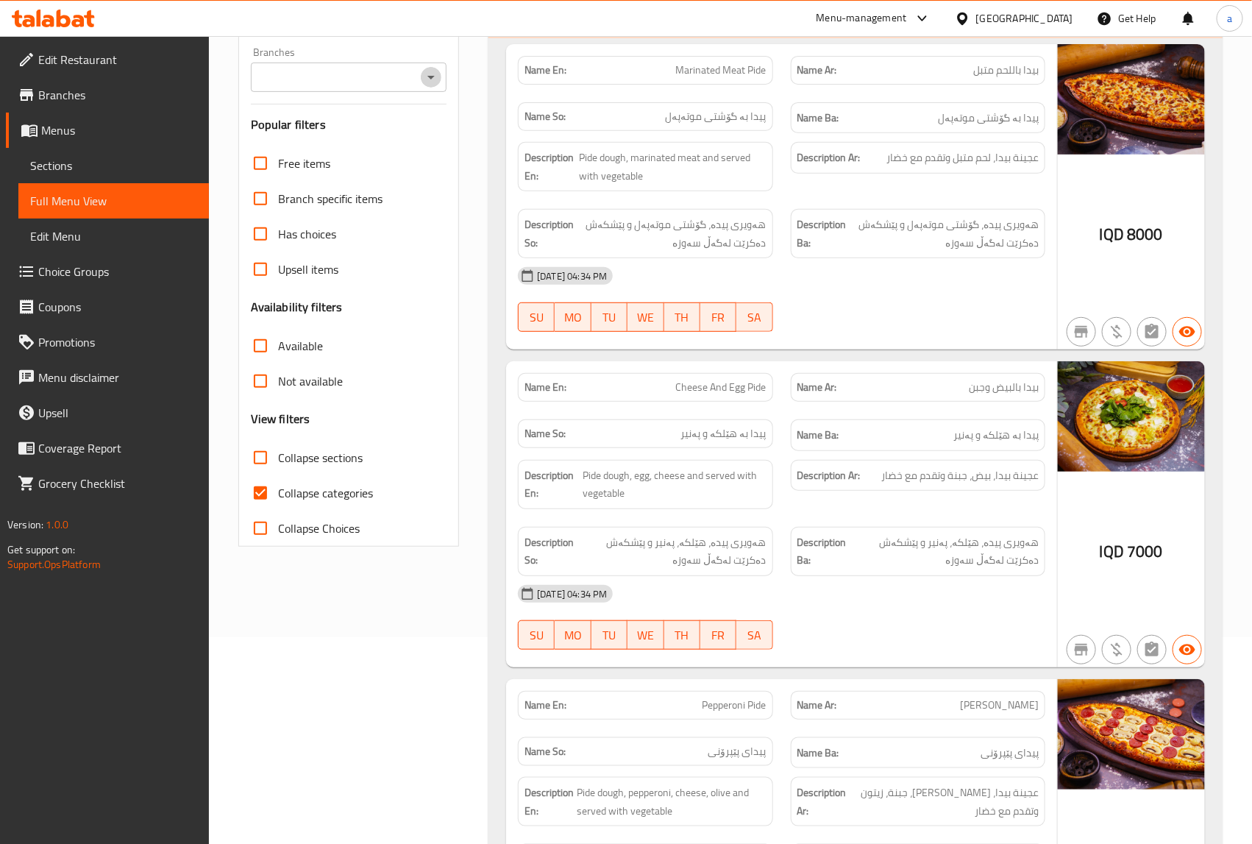
click at [434, 75] on icon "Open" at bounding box center [431, 77] width 18 height 18
click at [361, 143] on li "La Gusto Lounge," at bounding box center [349, 141] width 196 height 26
type input "La Gusto Lounge,"
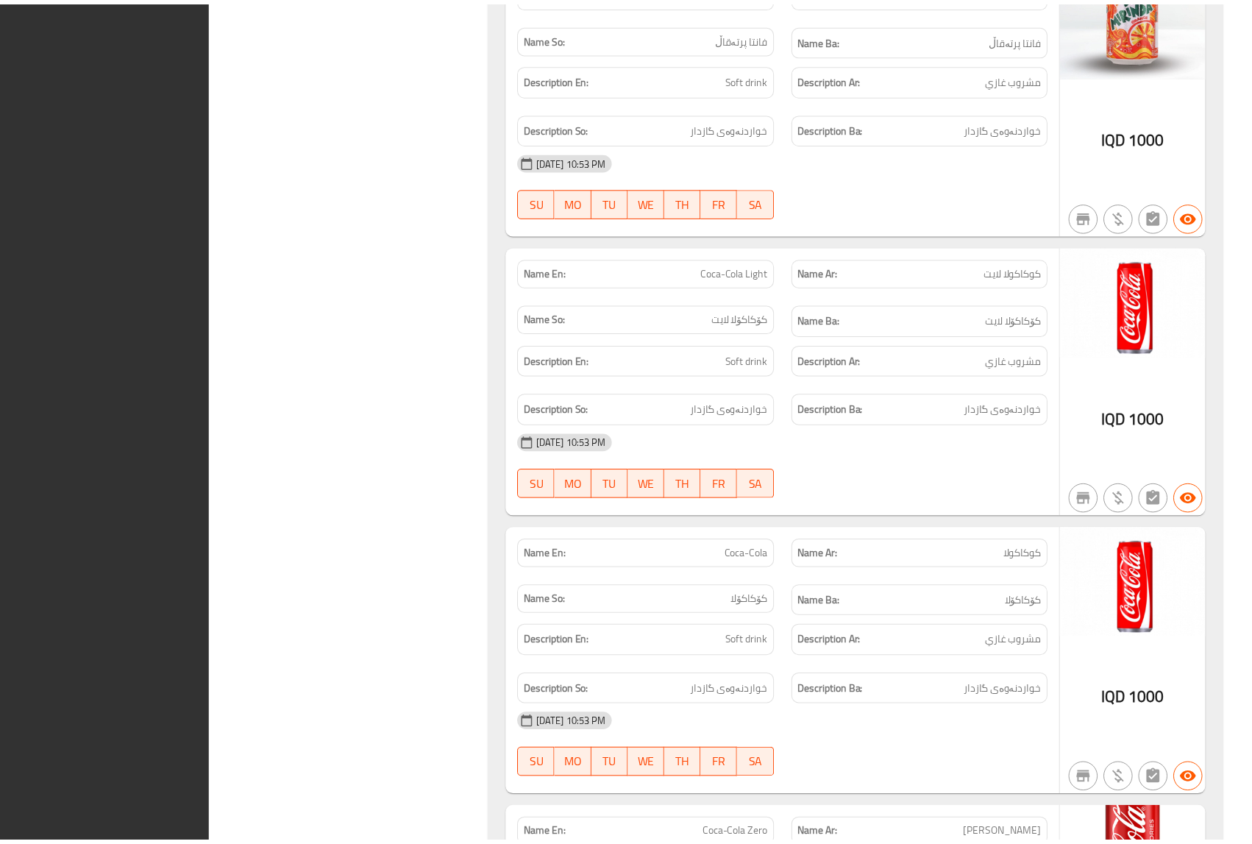
scroll to position [8621, 0]
